Goal: Information Seeking & Learning: Learn about a topic

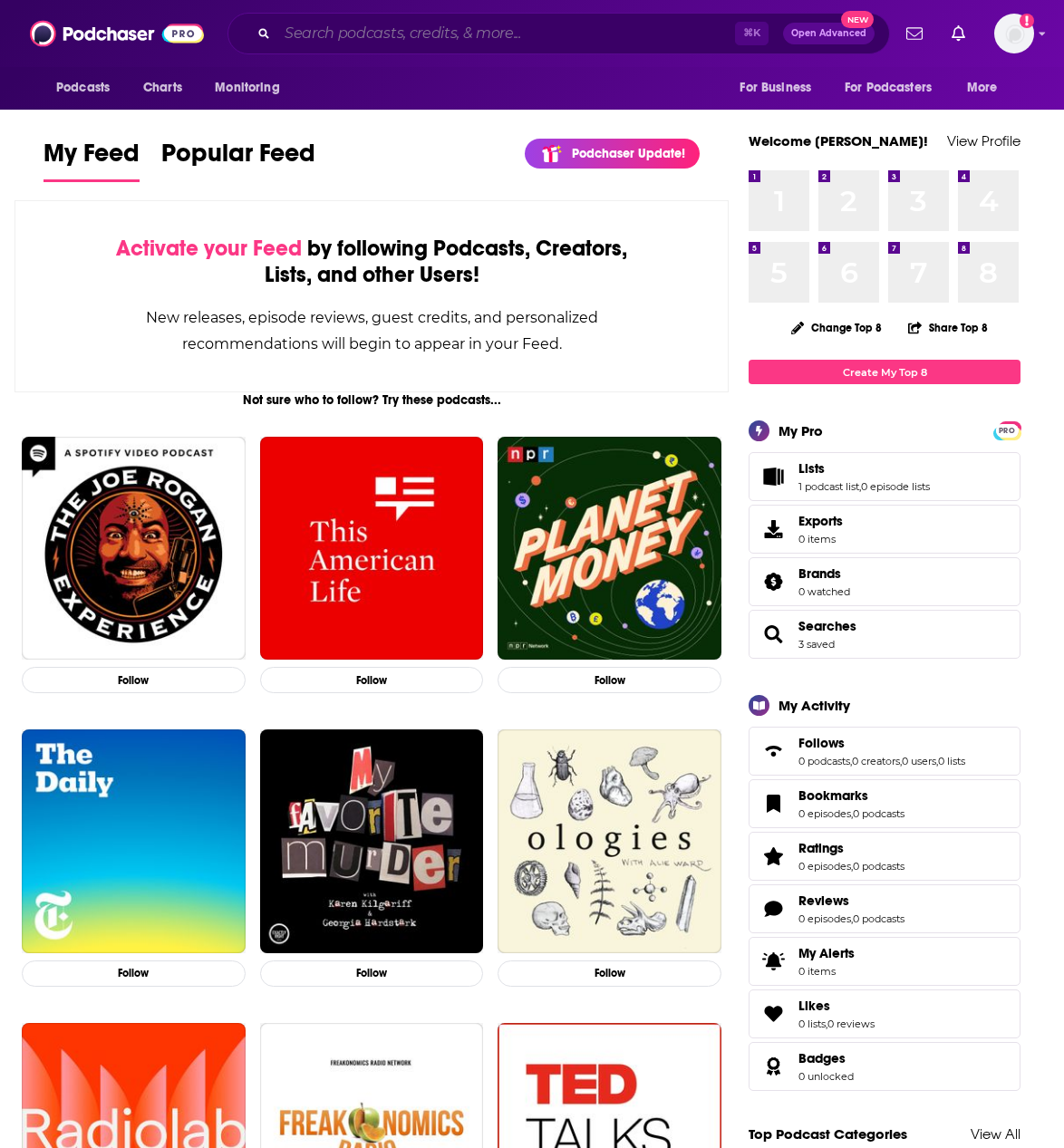
click at [475, 23] on input "Search podcasts, credits, & more..." at bounding box center [505, 33] width 458 height 29
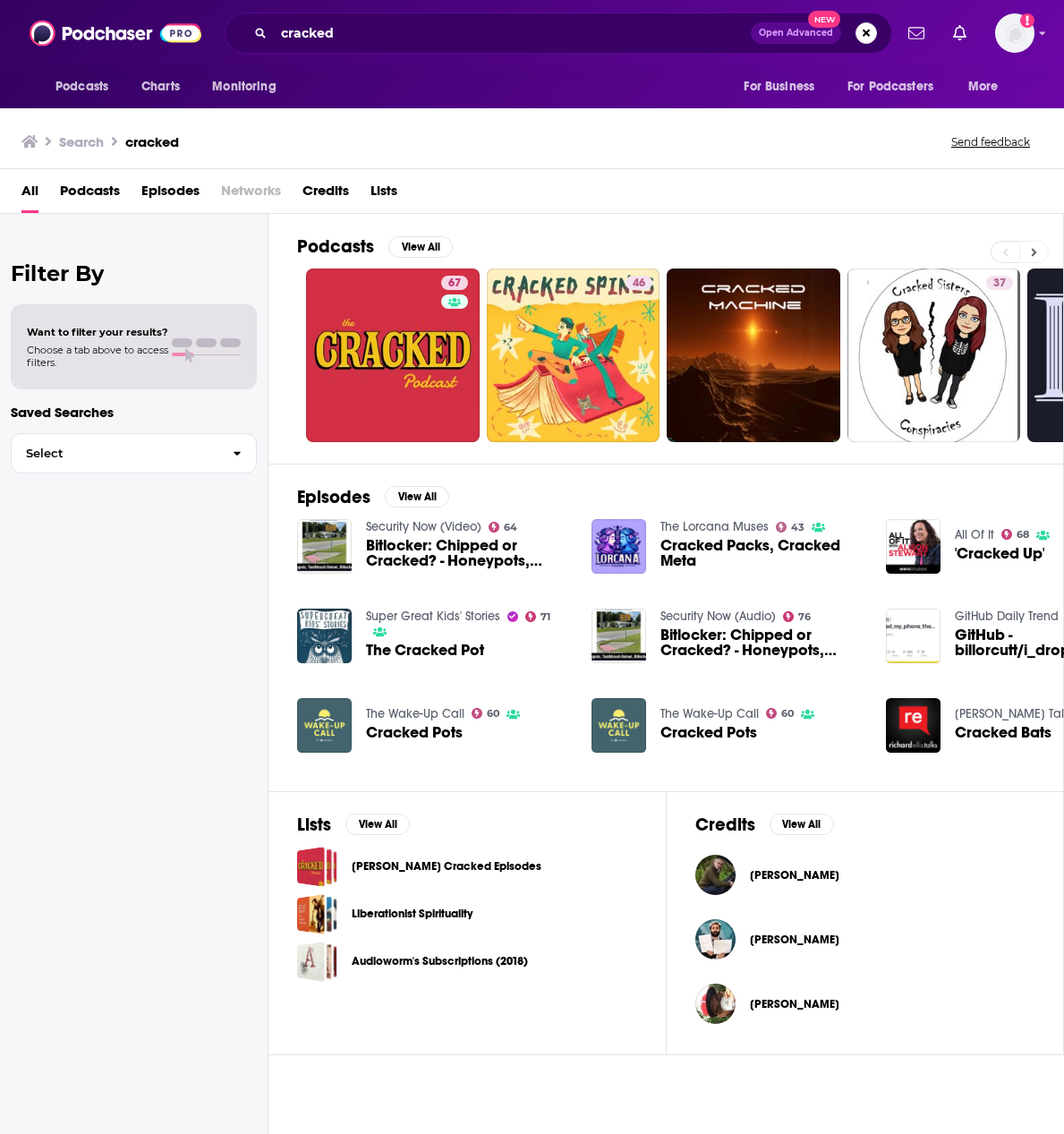
click at [1039, 253] on button at bounding box center [1034, 252] width 29 height 23
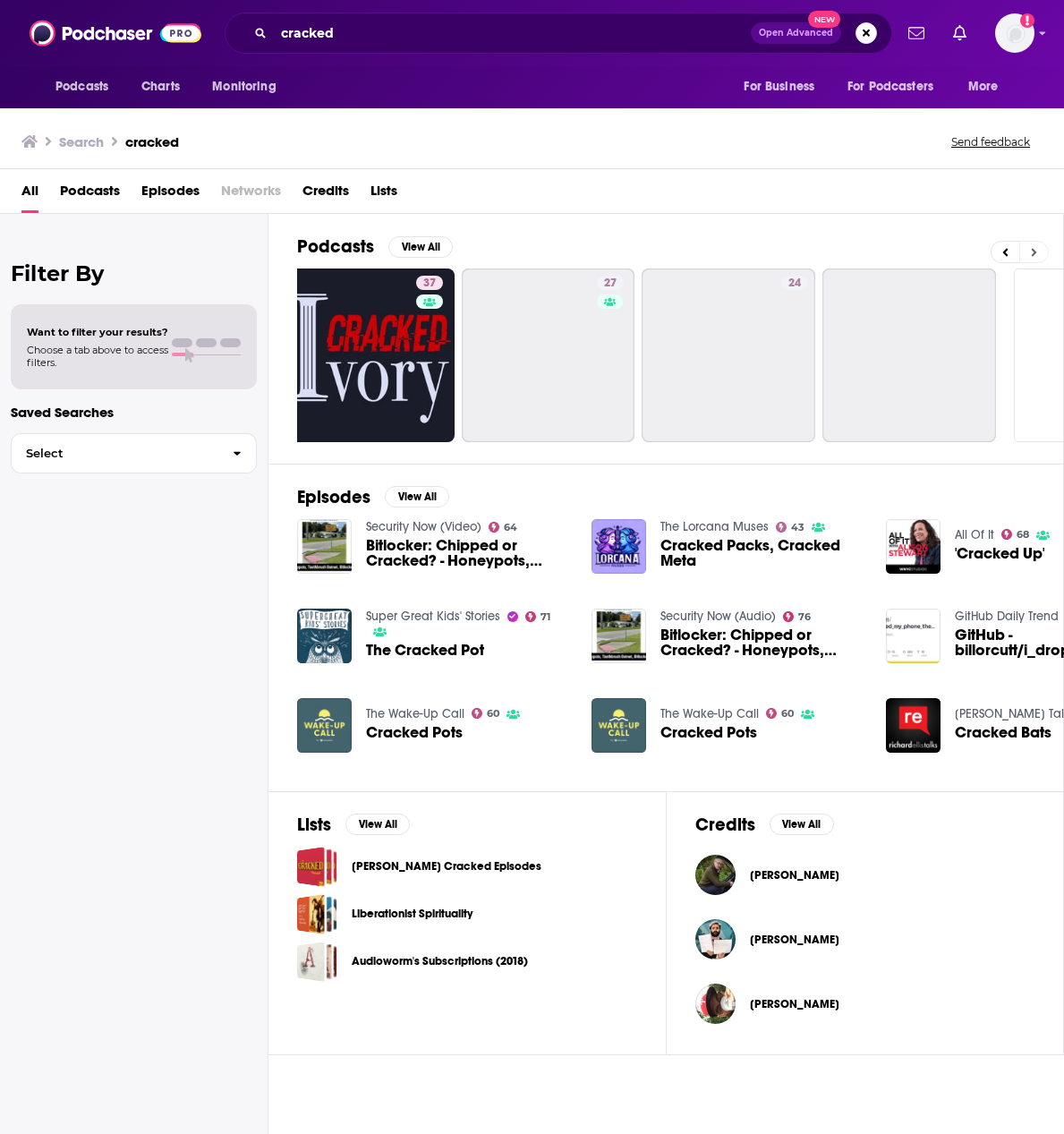
scroll to position [0, 766]
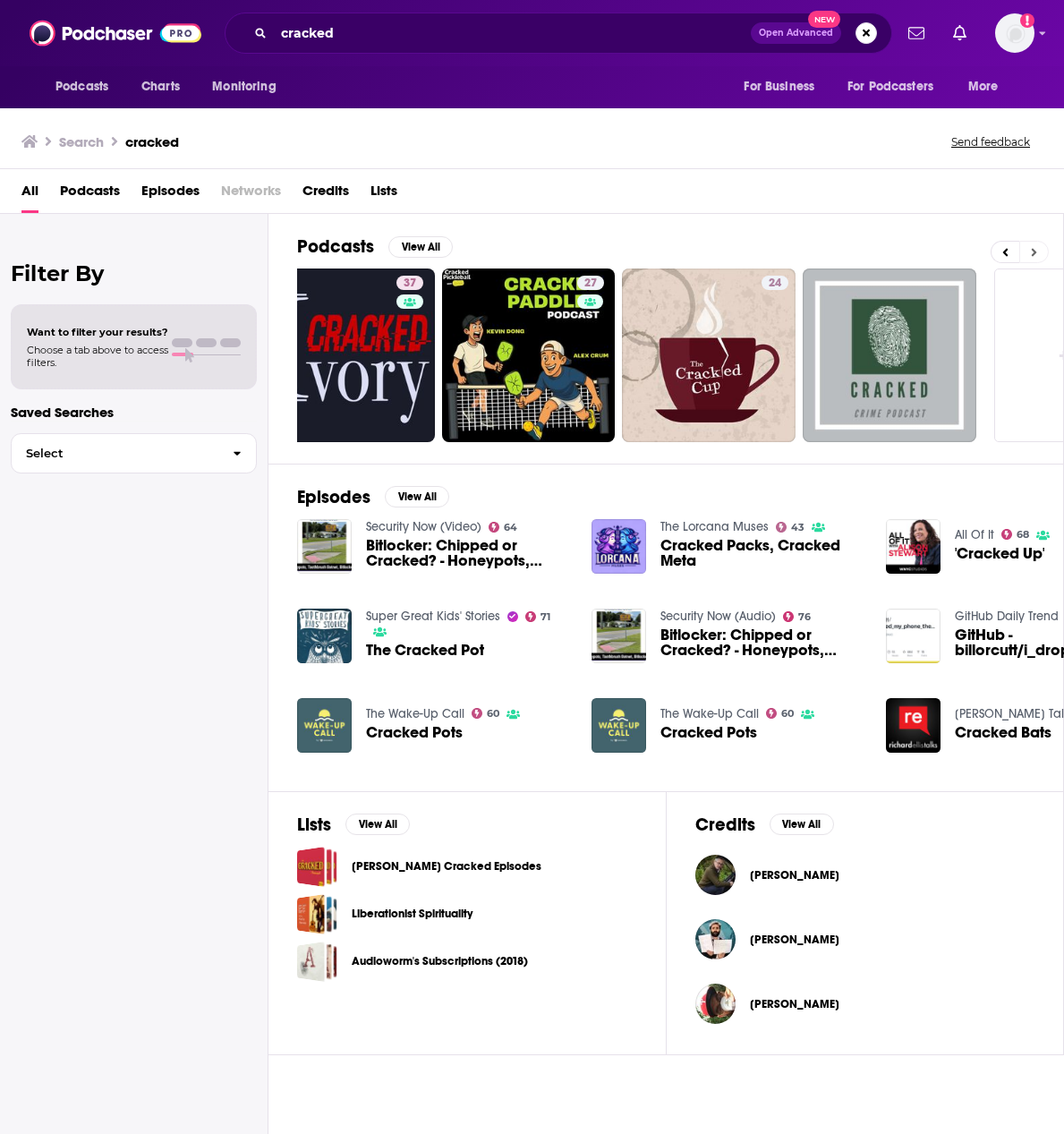
click at [1039, 253] on button at bounding box center [1034, 252] width 29 height 23
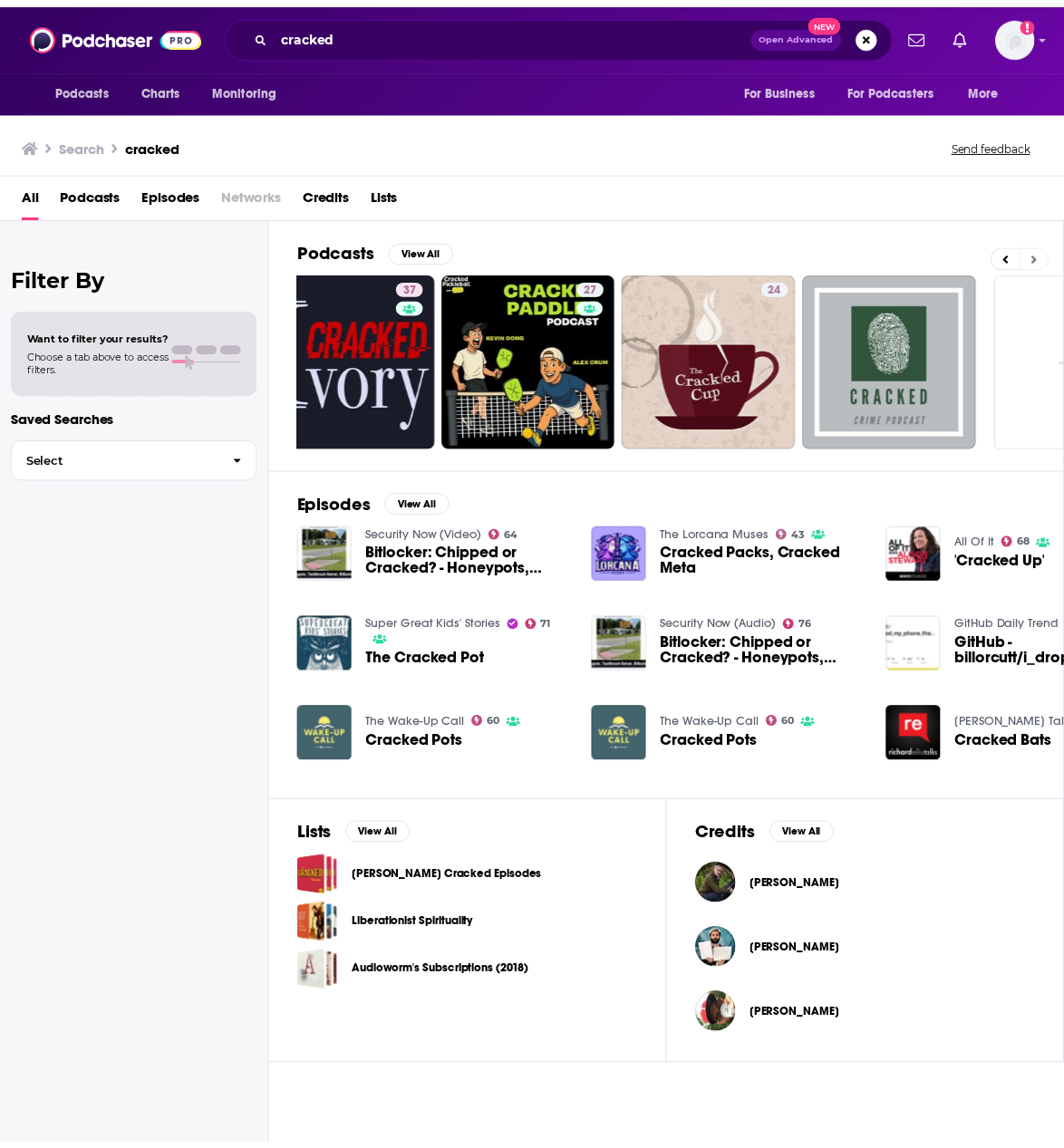
scroll to position [0, 888]
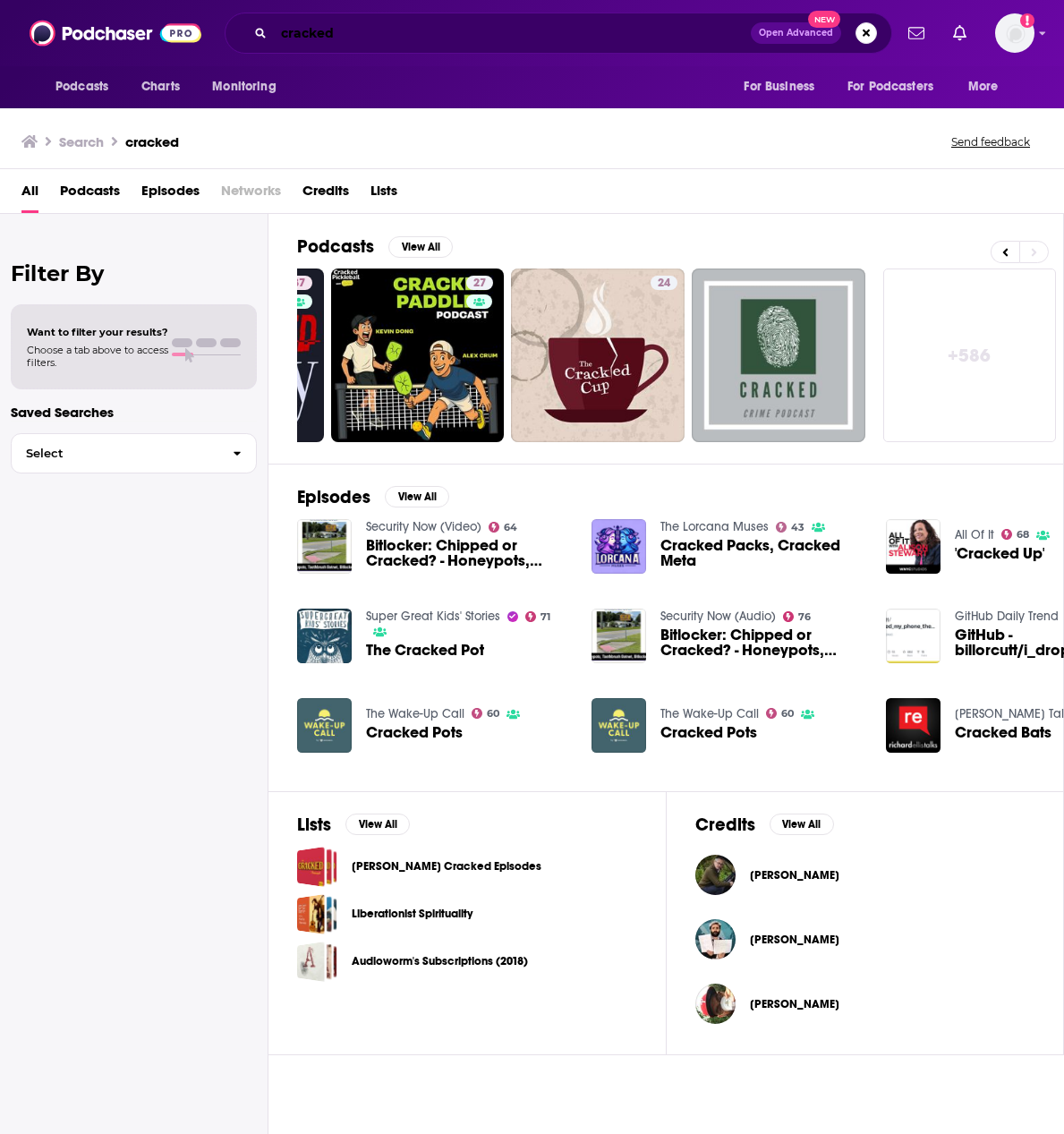
click at [392, 25] on input "cracked" at bounding box center [511, 32] width 477 height 28
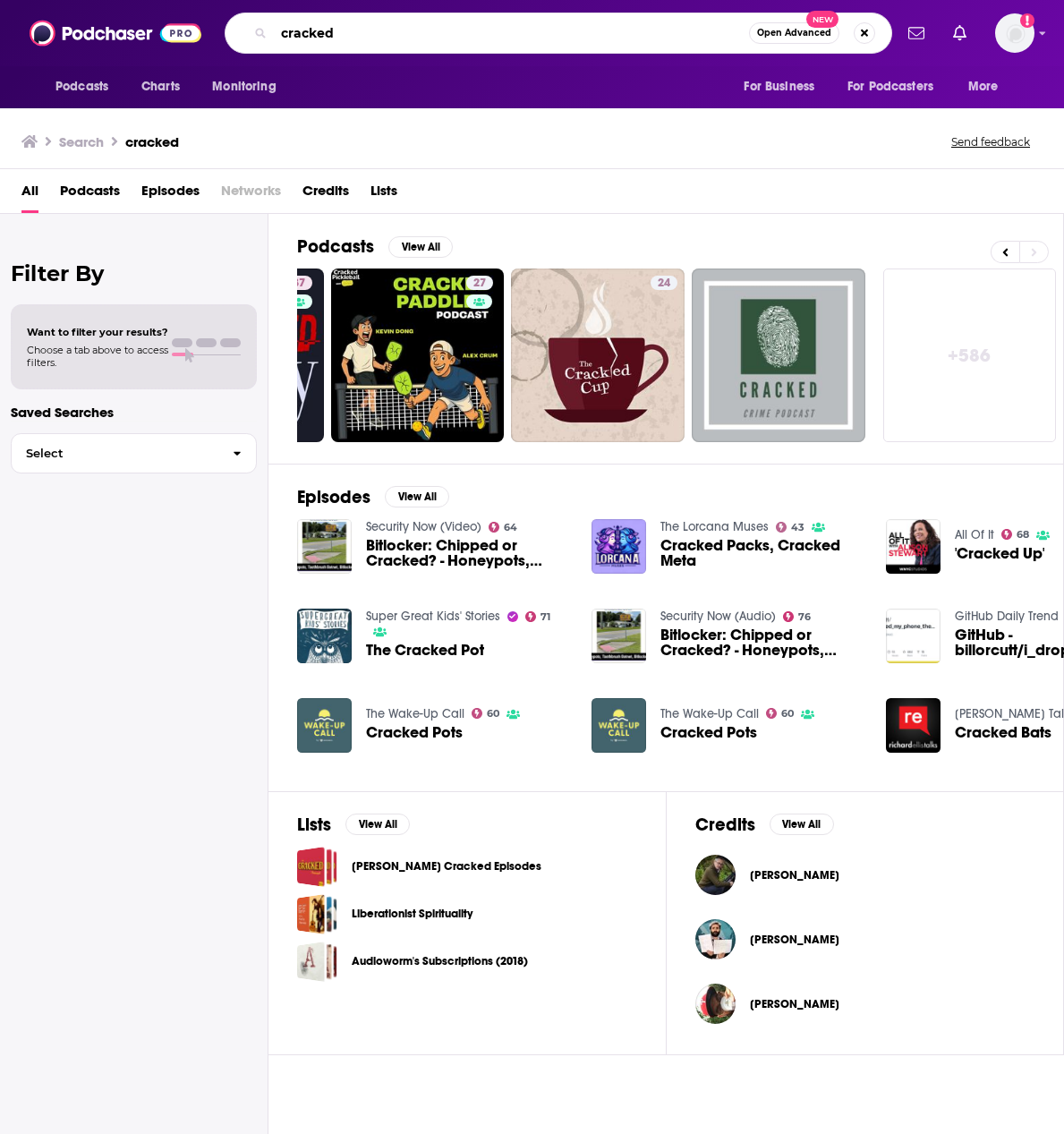
click at [411, 44] on input "cracked" at bounding box center [510, 32] width 475 height 28
type input "cracked stained glass"
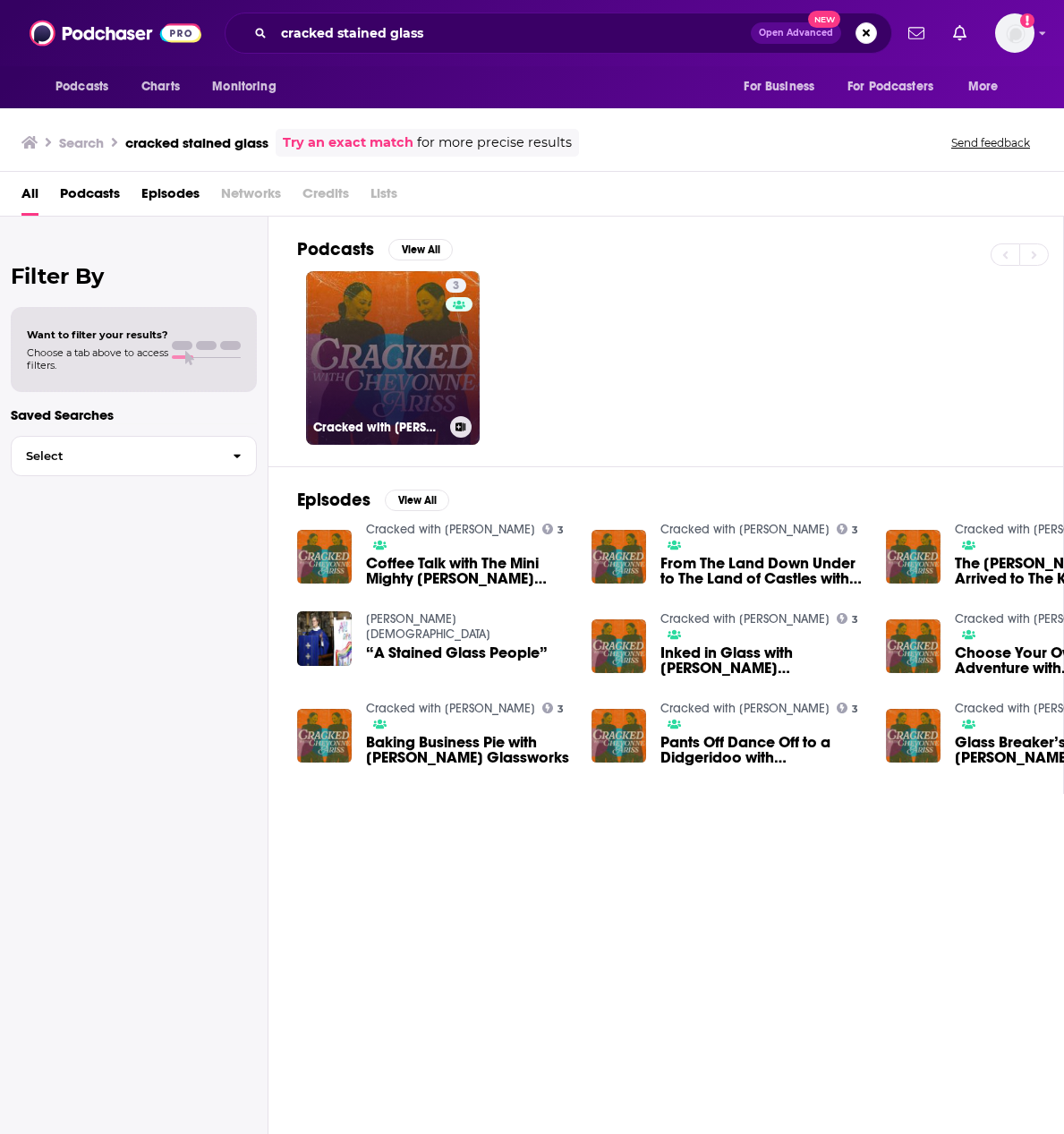
click at [389, 351] on link "3 Cracked with [PERSON_NAME]" at bounding box center [392, 358] width 173 height 173
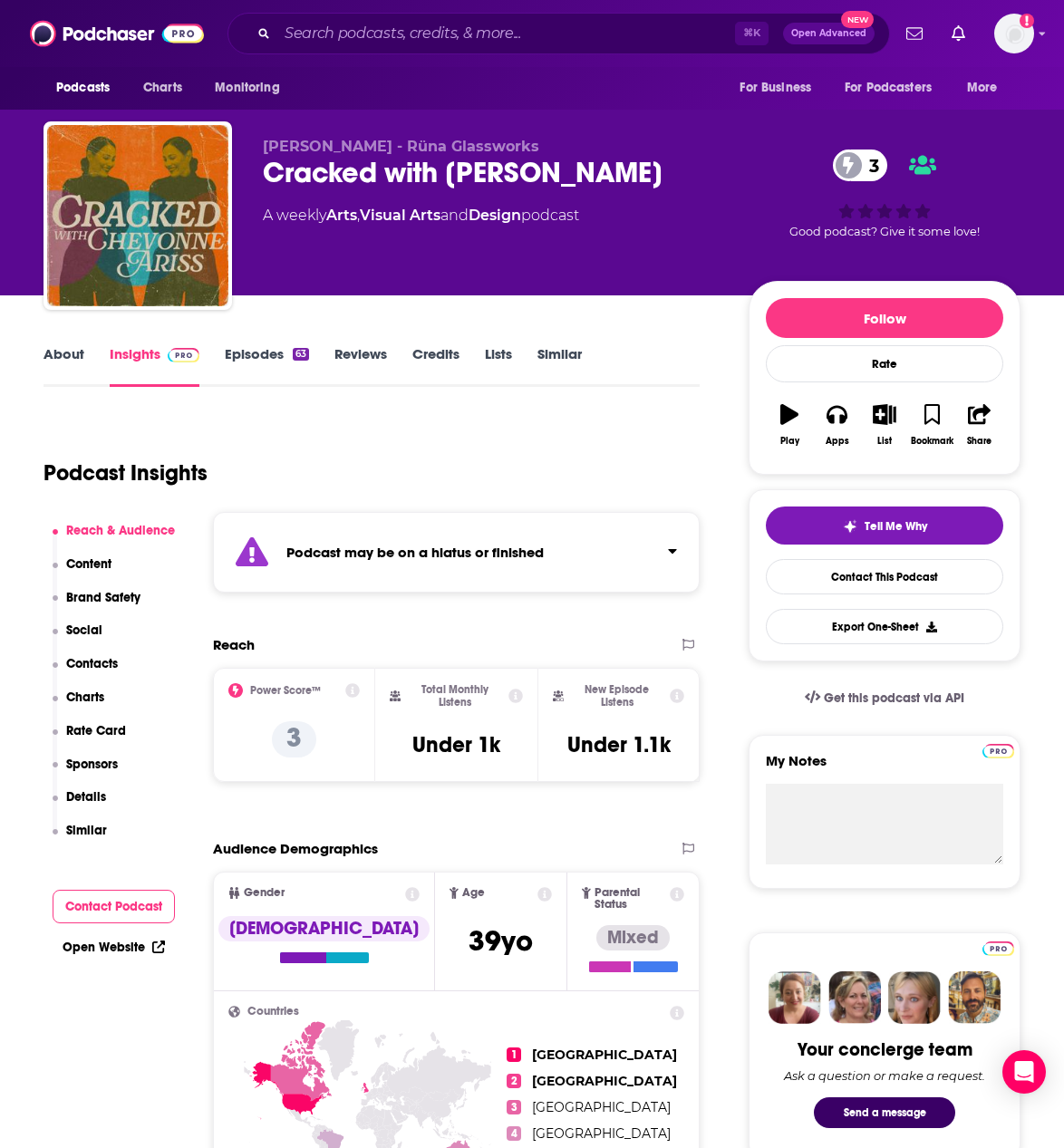
click at [256, 357] on link "Episodes 63" at bounding box center [266, 366] width 84 height 42
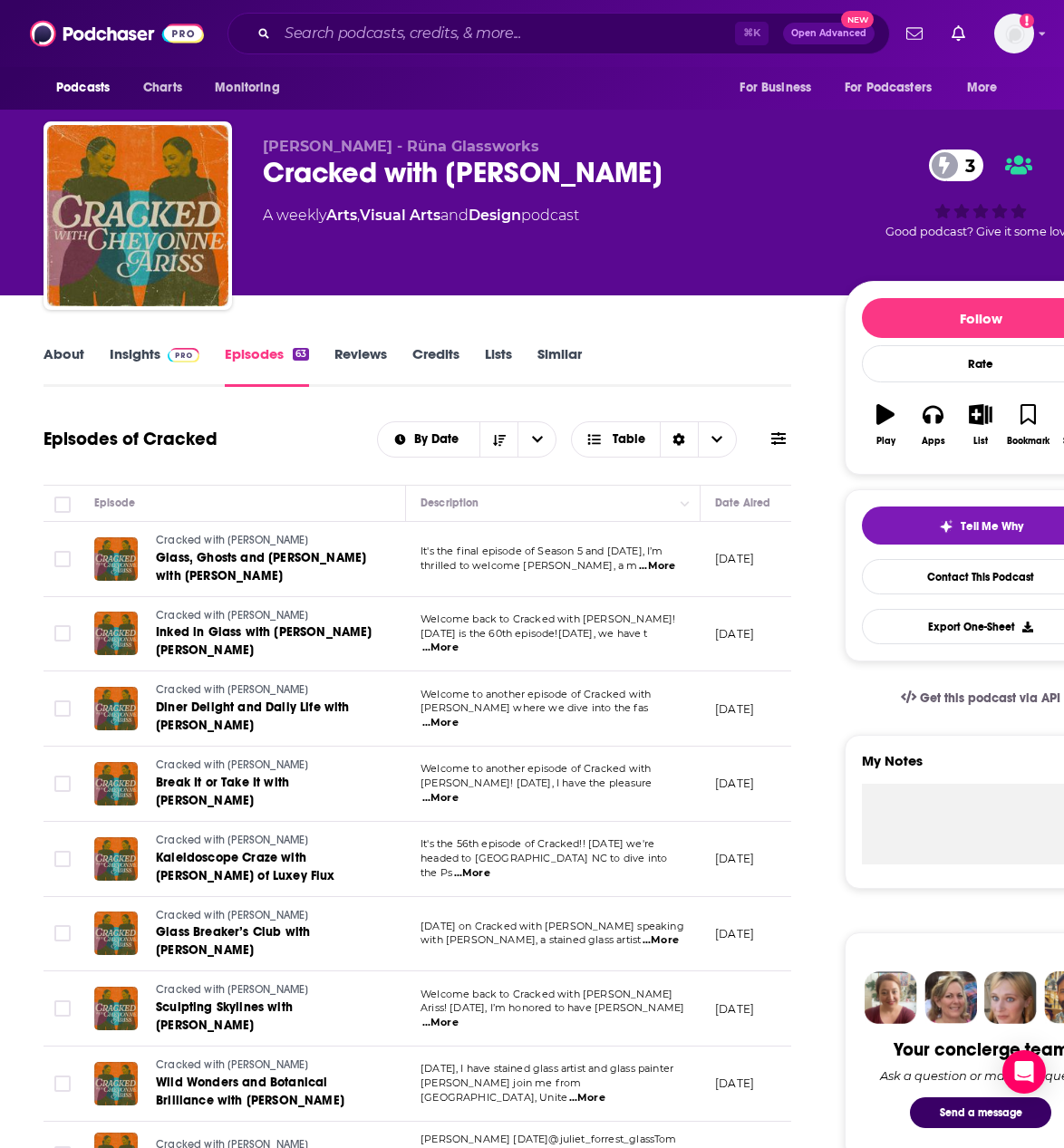
click at [656, 571] on span "...More" at bounding box center [657, 566] width 37 height 15
